Goal: Book appointment/travel/reservation

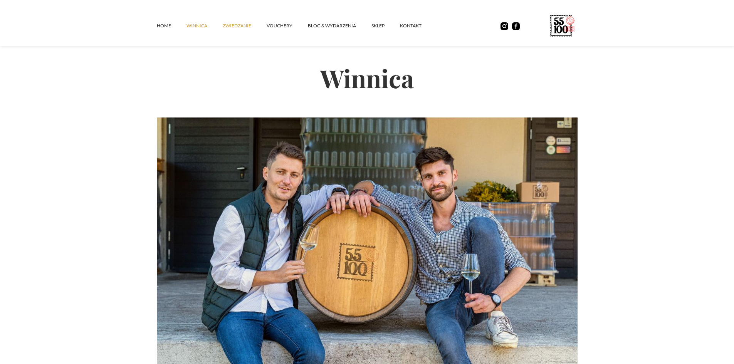
click at [241, 26] on link "ZWIEDZANIE" at bounding box center [245, 25] width 44 height 23
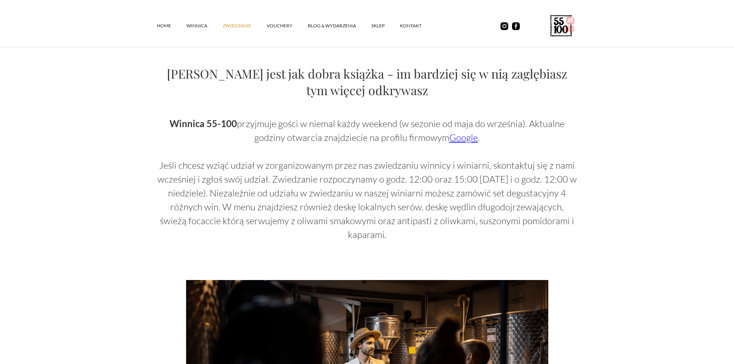
scroll to position [463, 0]
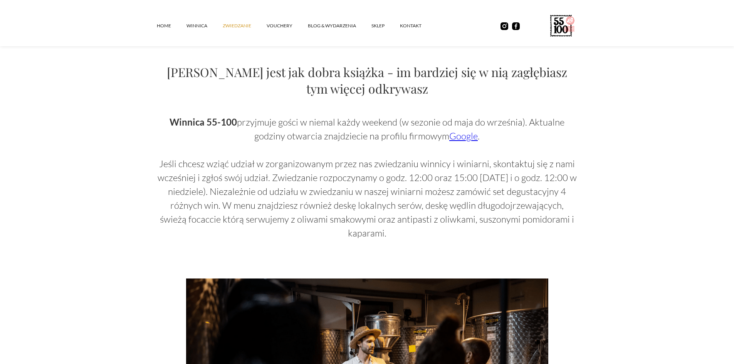
click at [455, 139] on link "Google" at bounding box center [463, 136] width 29 height 12
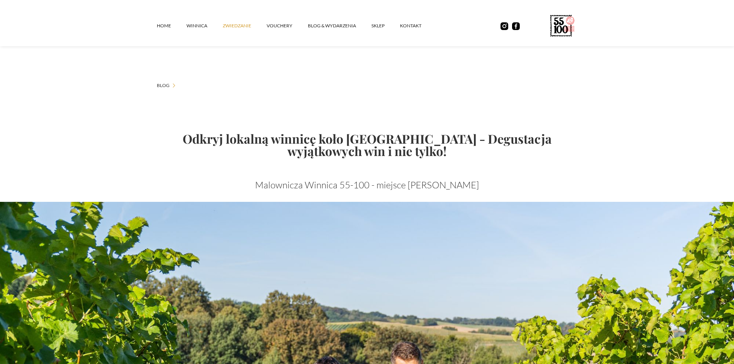
click at [234, 28] on link "ZWIEDZANIE" at bounding box center [245, 25] width 44 height 23
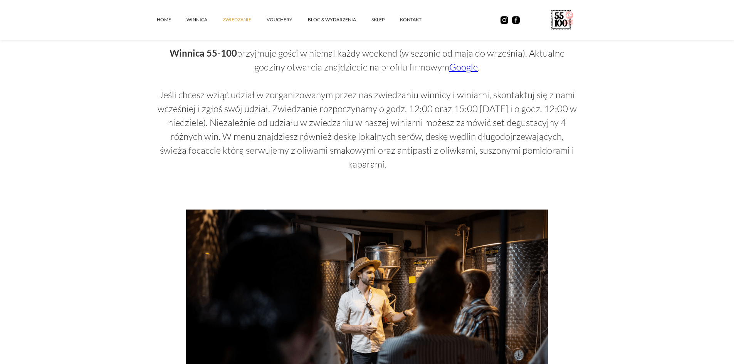
scroll to position [540, 0]
